Goal: Task Accomplishment & Management: Manage account settings

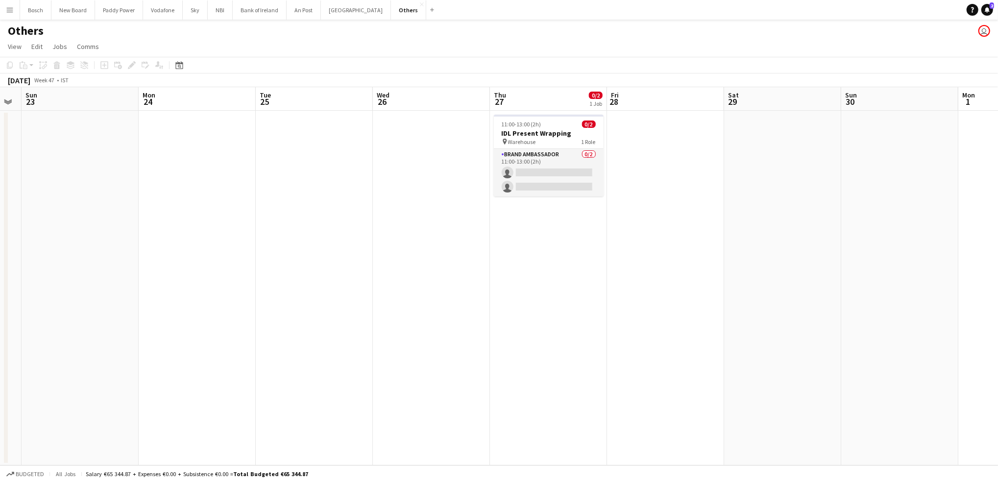
scroll to position [0, 332]
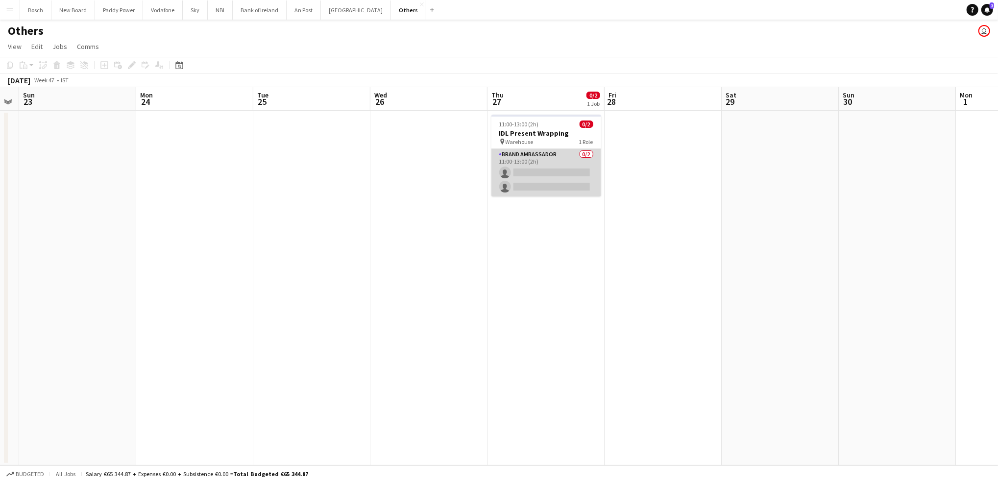
click at [561, 168] on app-card-role "Brand Ambassador 0/2 11:00-13:00 (2h) single-neutral-actions single-neutral-act…" at bounding box center [546, 173] width 110 height 48
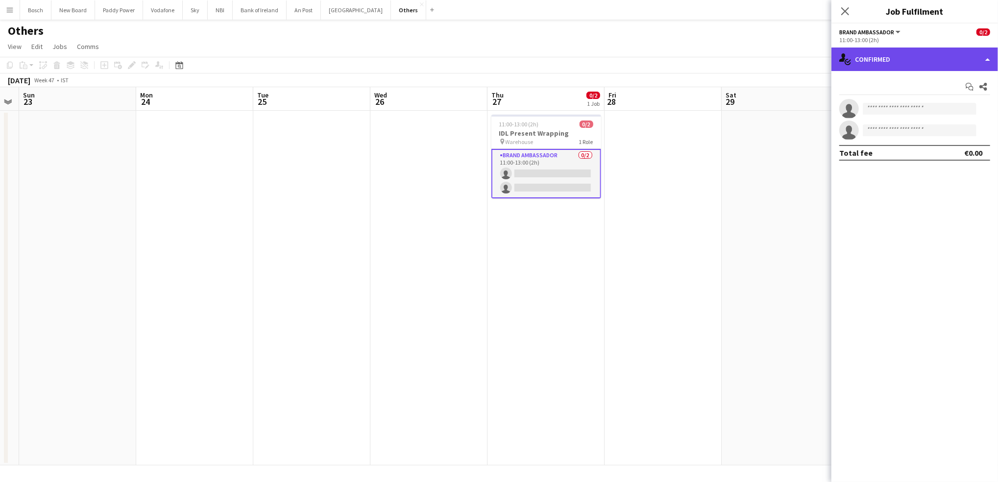
click at [860, 62] on div "single-neutral-actions-check-2 Confirmed" at bounding box center [914, 60] width 167 height 24
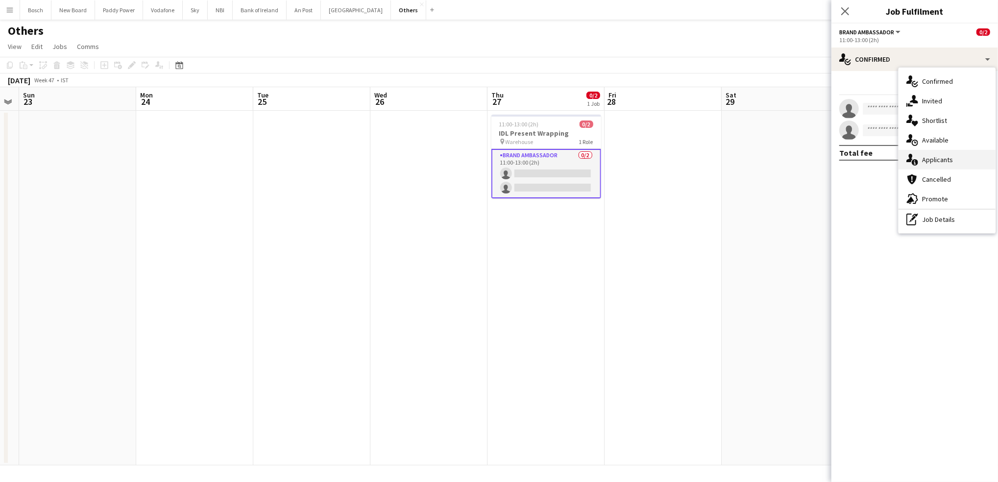
click at [918, 164] on div "single-neutral-actions-information Applicants" at bounding box center [946, 160] width 97 height 20
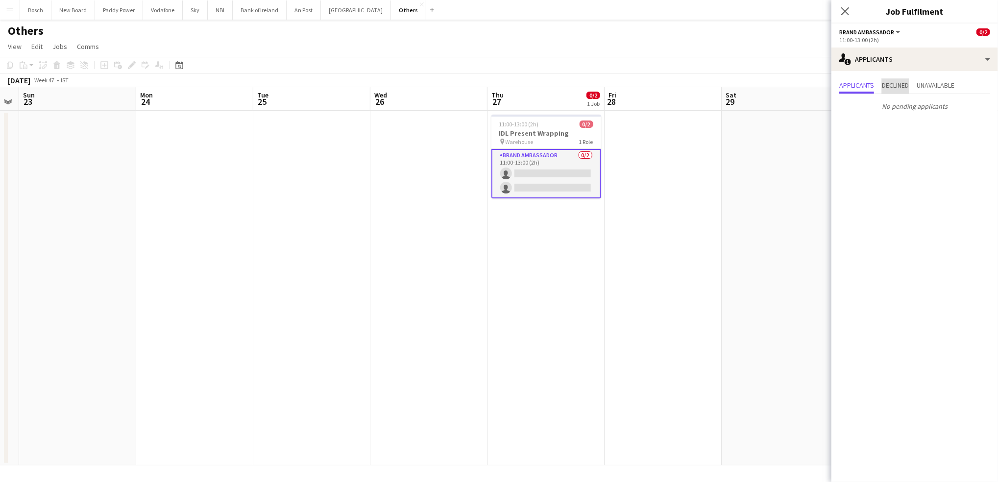
click at [889, 88] on span "Declined" at bounding box center [895, 85] width 27 height 7
click at [910, 41] on div "11:00-13:00 (2h)" at bounding box center [914, 39] width 151 height 7
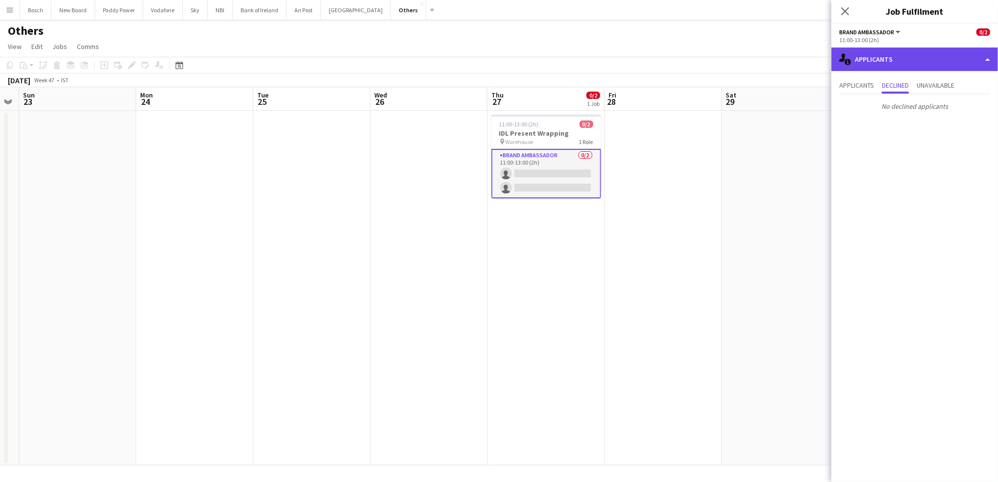
click at [910, 48] on div "single-neutral-actions-information Applicants" at bounding box center [914, 60] width 167 height 24
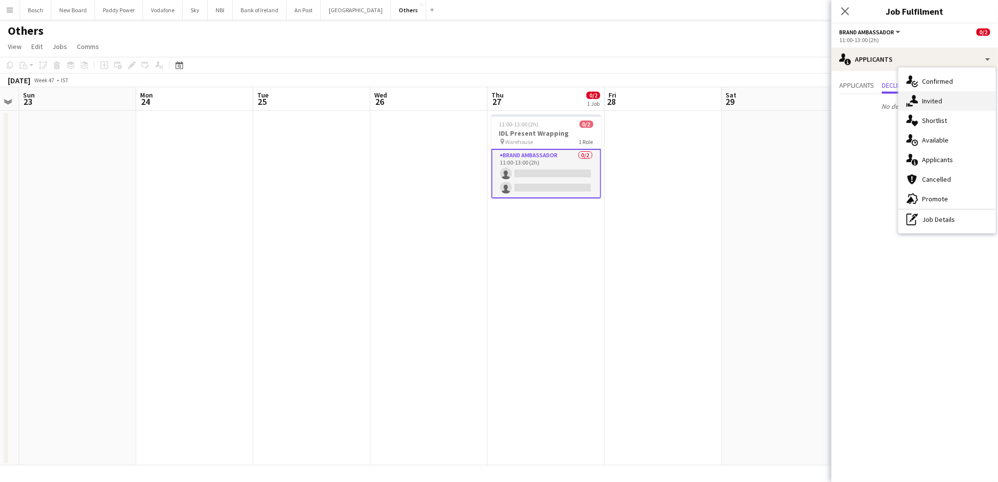
click at [912, 96] on icon at bounding box center [914, 99] width 8 height 8
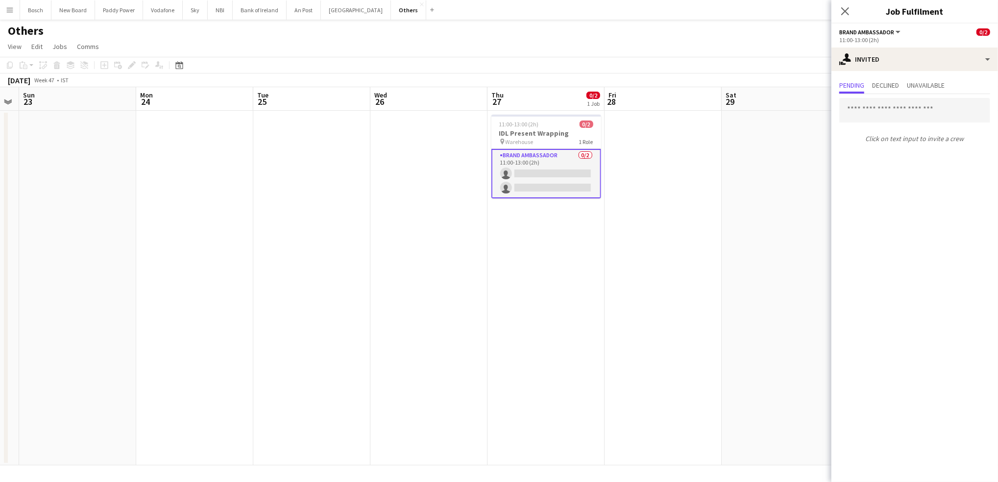
click at [0, 10] on html "Menu Boards Boards Boards All jobs Status Workforce Workforce My Workforce Recr…" at bounding box center [499, 241] width 998 height 482
click at [5, 10] on button "Menu" at bounding box center [10, 10] width 20 height 20
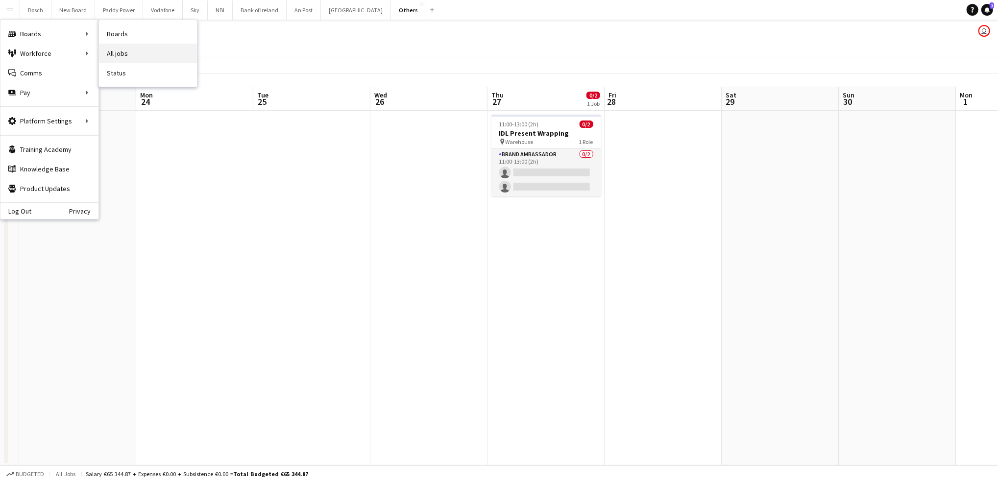
click at [149, 51] on link "All jobs" at bounding box center [148, 54] width 98 height 20
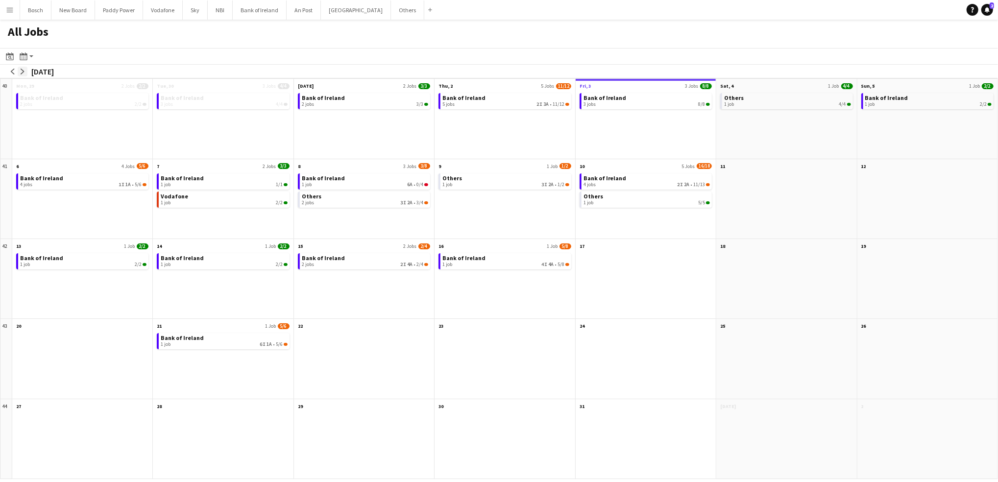
click at [24, 72] on app-icon "arrow-right" at bounding box center [23, 72] width 6 height 6
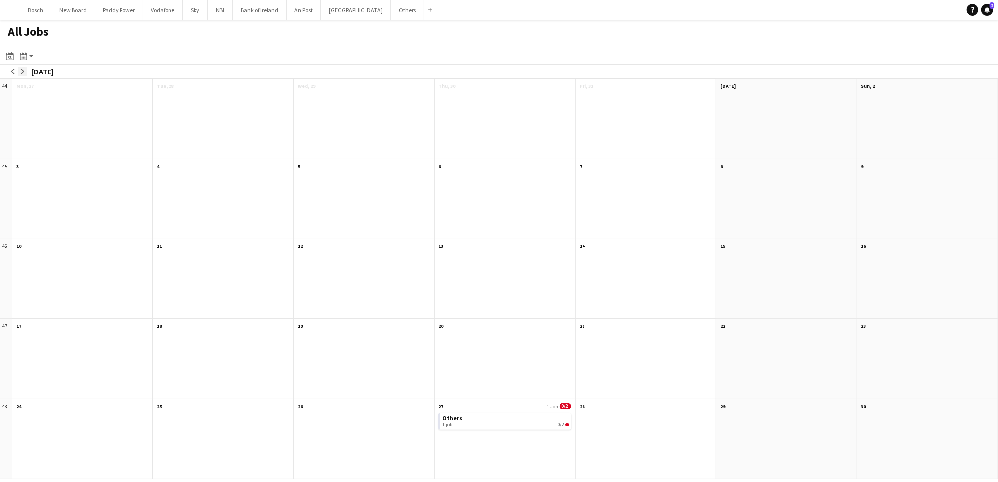
click at [24, 72] on app-icon "arrow-right" at bounding box center [23, 72] width 6 height 6
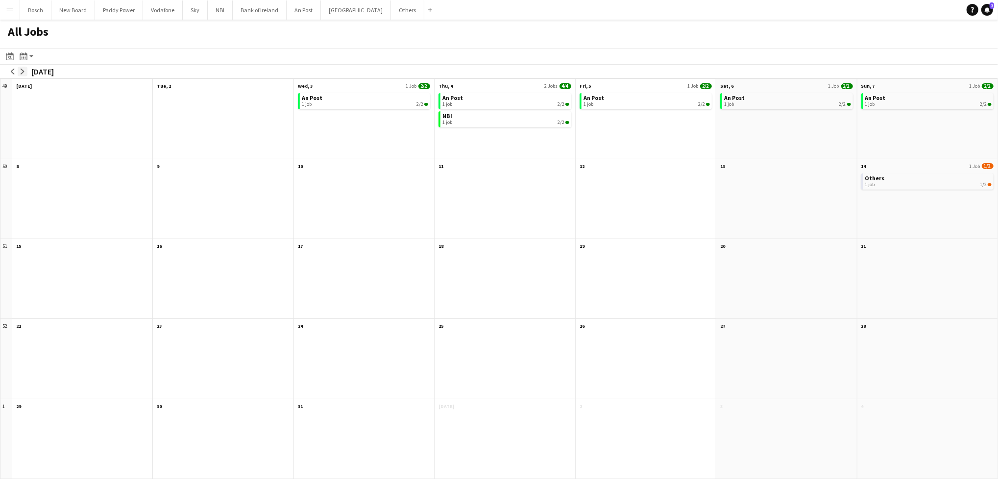
click at [24, 72] on app-icon "arrow-right" at bounding box center [23, 72] width 6 height 6
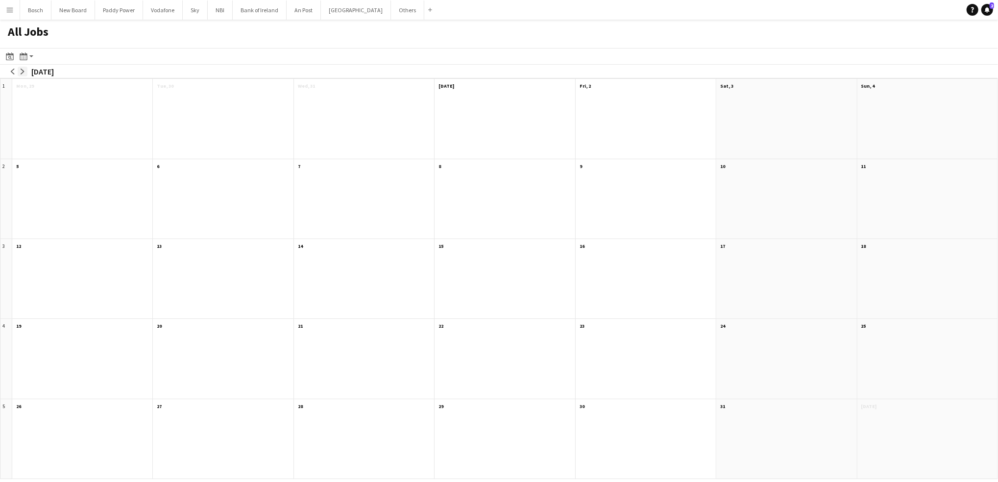
click at [18, 72] on button "arrow-right" at bounding box center [23, 72] width 10 height 10
click at [16, 72] on button "arrow-left" at bounding box center [13, 72] width 10 height 10
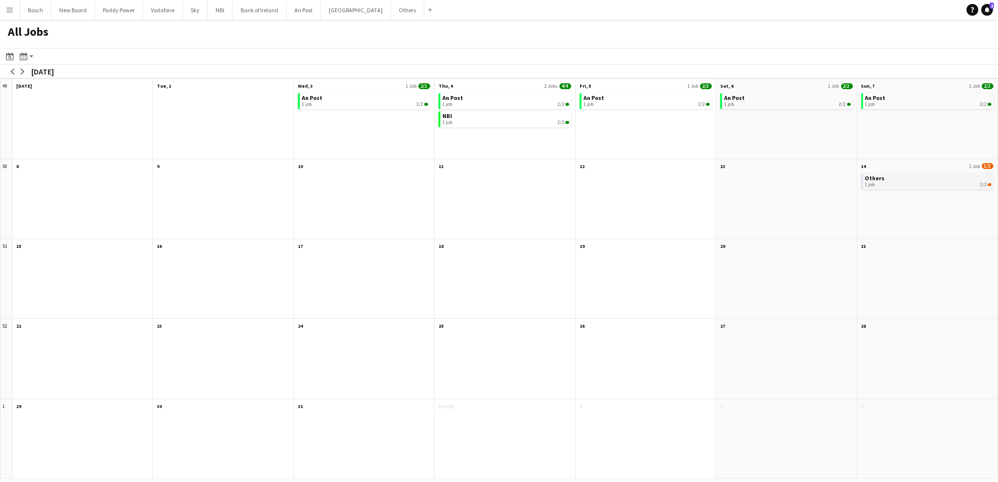
click at [930, 178] on link "Others 1 job 1/2" at bounding box center [928, 180] width 126 height 14
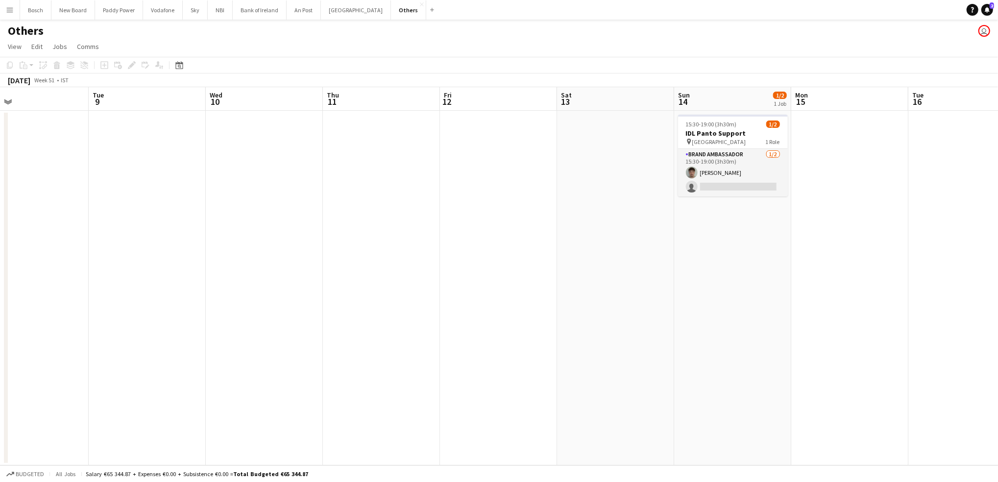
scroll to position [0, 255]
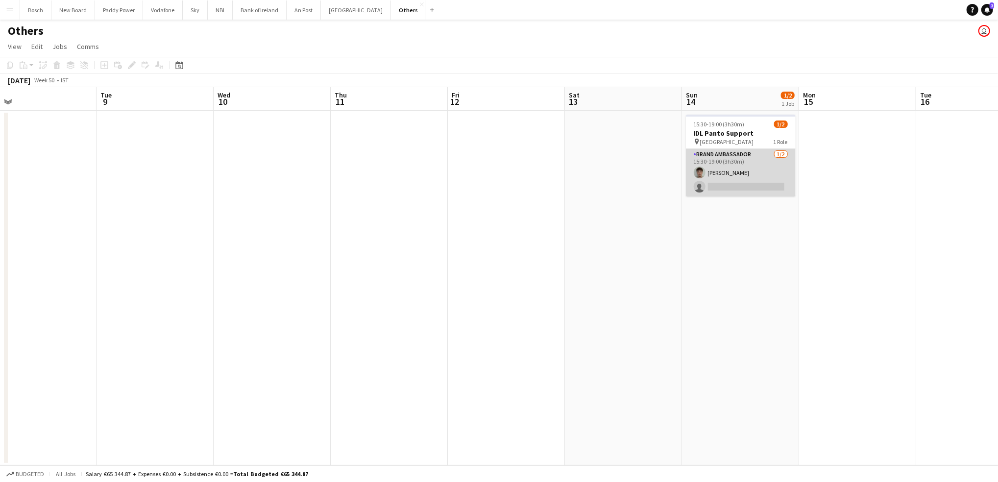
click at [751, 171] on app-card-role "Brand Ambassador 1/2 15:30-19:00 (3h30m) William Shaw single-neutral-actions" at bounding box center [741, 173] width 110 height 48
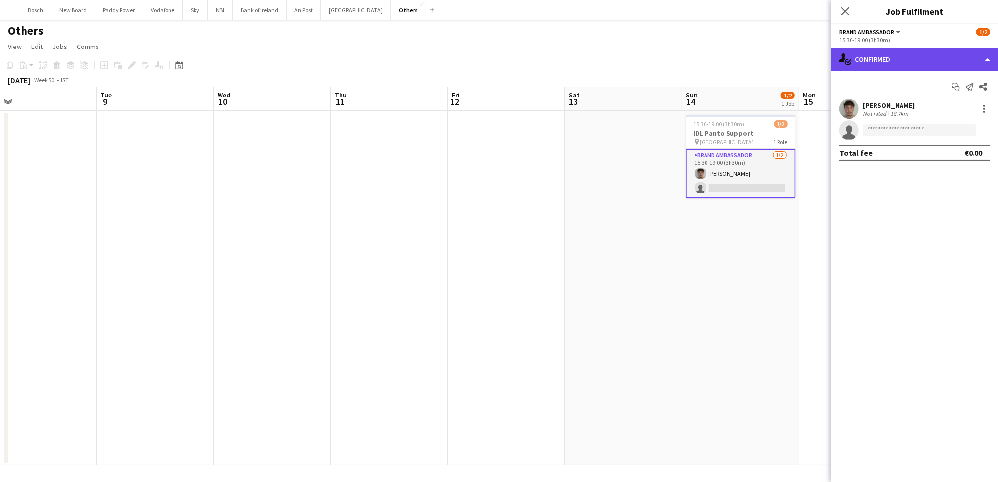
click at [911, 64] on div "single-neutral-actions-check-2 Confirmed" at bounding box center [914, 60] width 167 height 24
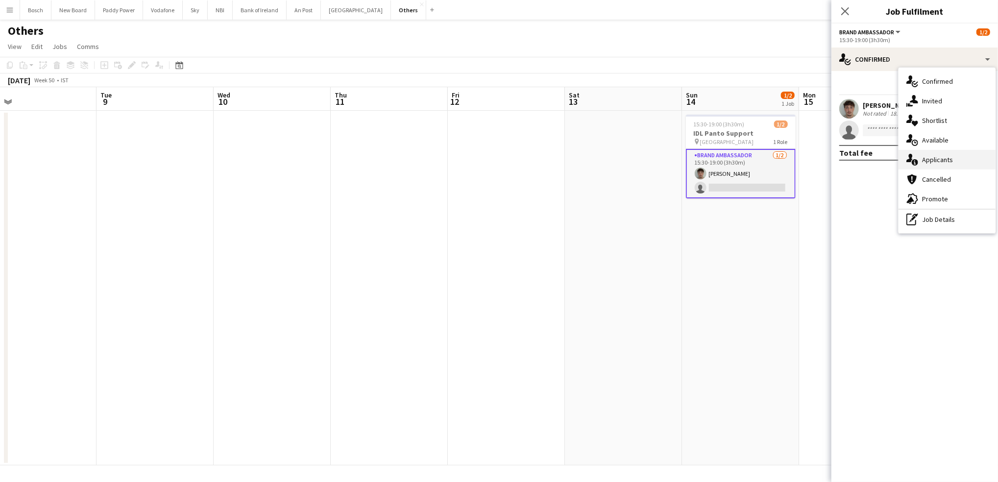
click at [938, 159] on span "Applicants" at bounding box center [937, 159] width 31 height 9
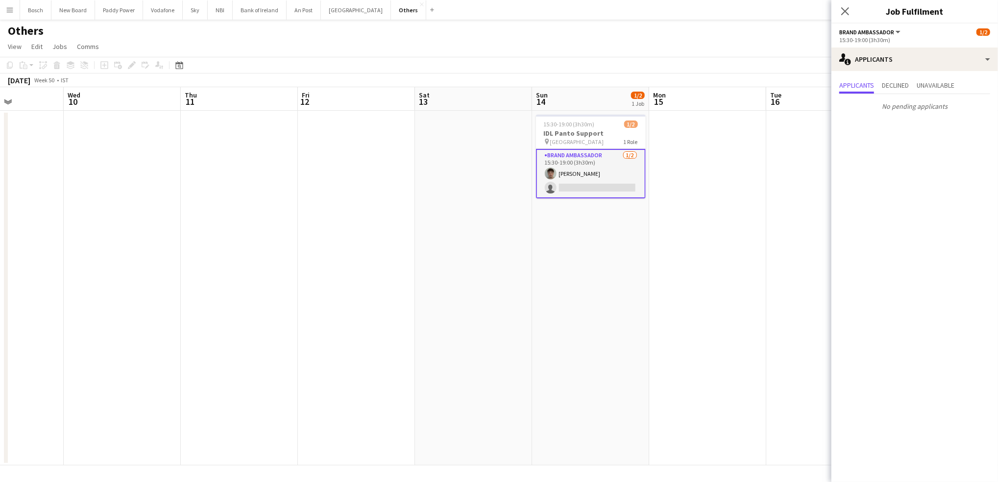
scroll to position [0, 405]
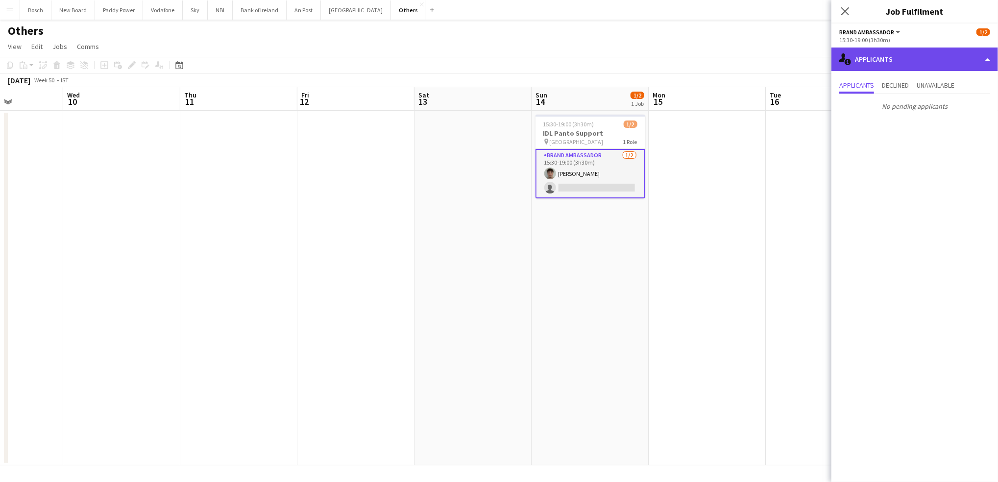
click at [873, 58] on div "single-neutral-actions-information Applicants" at bounding box center [914, 60] width 167 height 24
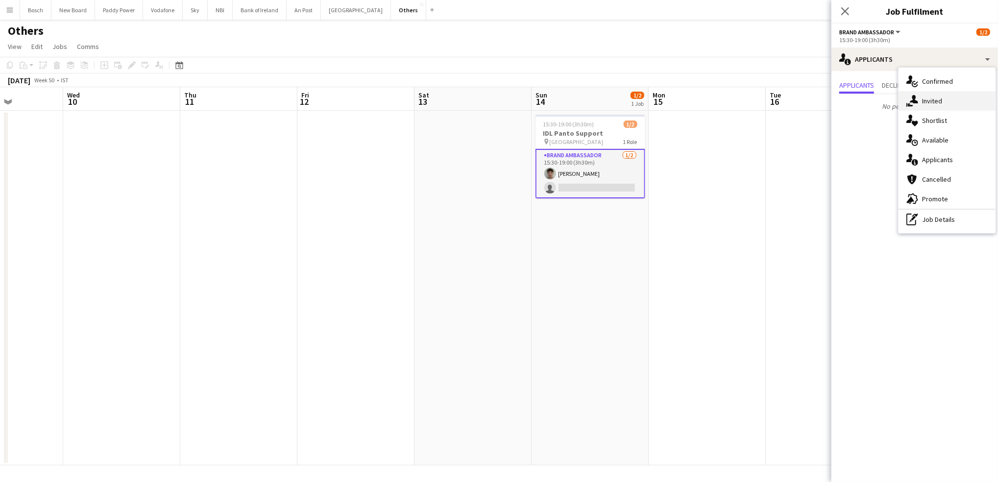
click at [908, 93] on div "single-neutral-actions-share-1 Invited" at bounding box center [946, 101] width 97 height 20
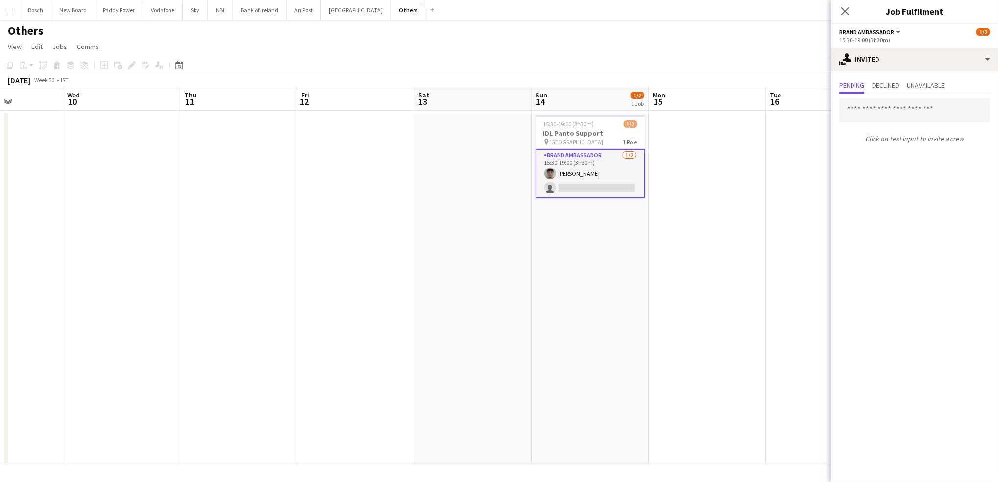
click at [726, 72] on app-toolbar "Copy Paste Paste Ctrl+V Paste with crew Ctrl+Shift+V Paste linked Job Delete Gr…" at bounding box center [499, 65] width 998 height 17
